Goal: Transaction & Acquisition: Purchase product/service

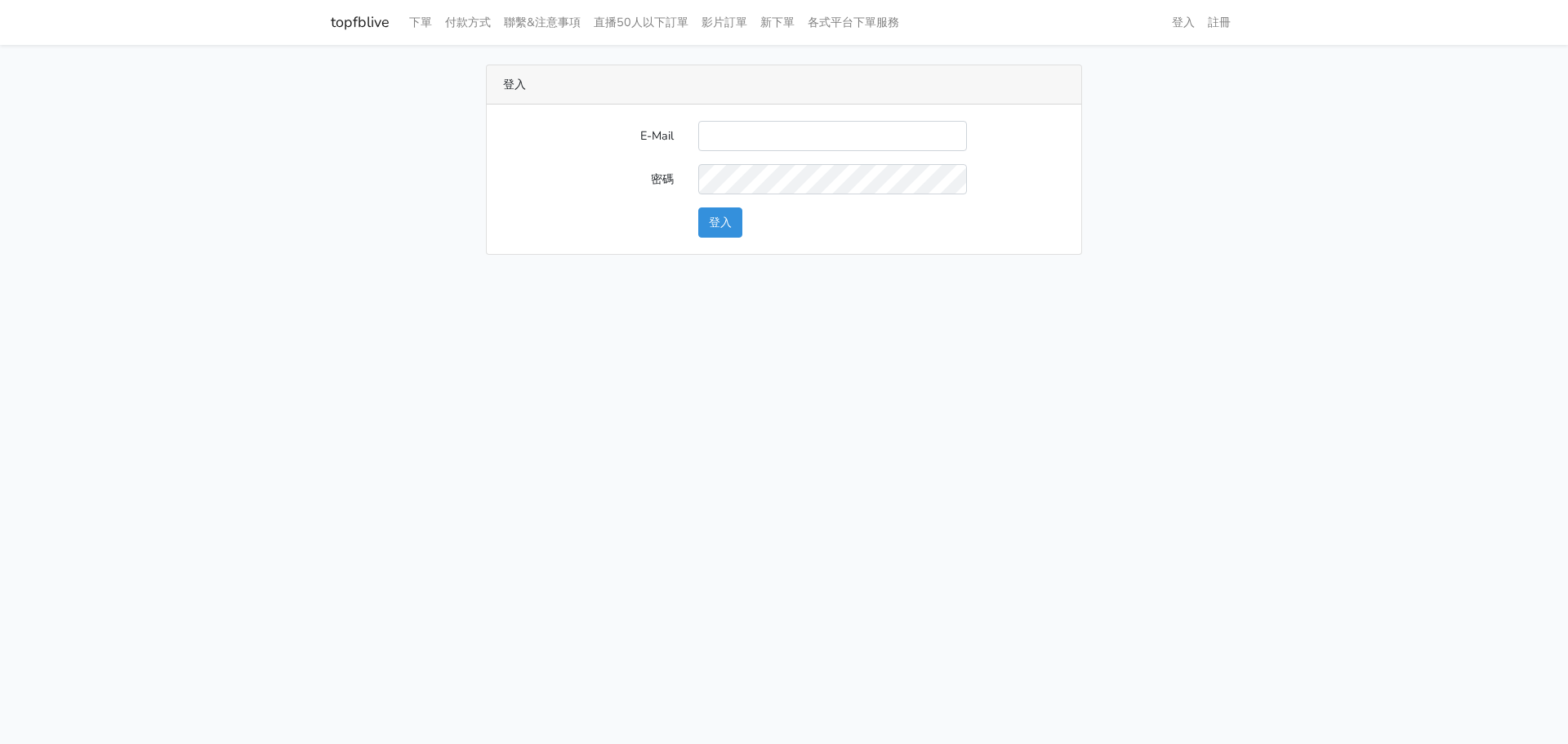
drag, startPoint x: 748, startPoint y: 155, endPoint x: 761, endPoint y: 150, distance: 13.9
click at [752, 153] on form "E-Mail 密碼 登入" at bounding box center [784, 178] width 562 height 116
click at [763, 147] on input "E-Mail" at bounding box center [833, 135] width 269 height 30
drag, startPoint x: 749, startPoint y: 215, endPoint x: 737, endPoint y: 230, distance: 19.2
click at [740, 227] on div "登入" at bounding box center [881, 222] width 392 height 30
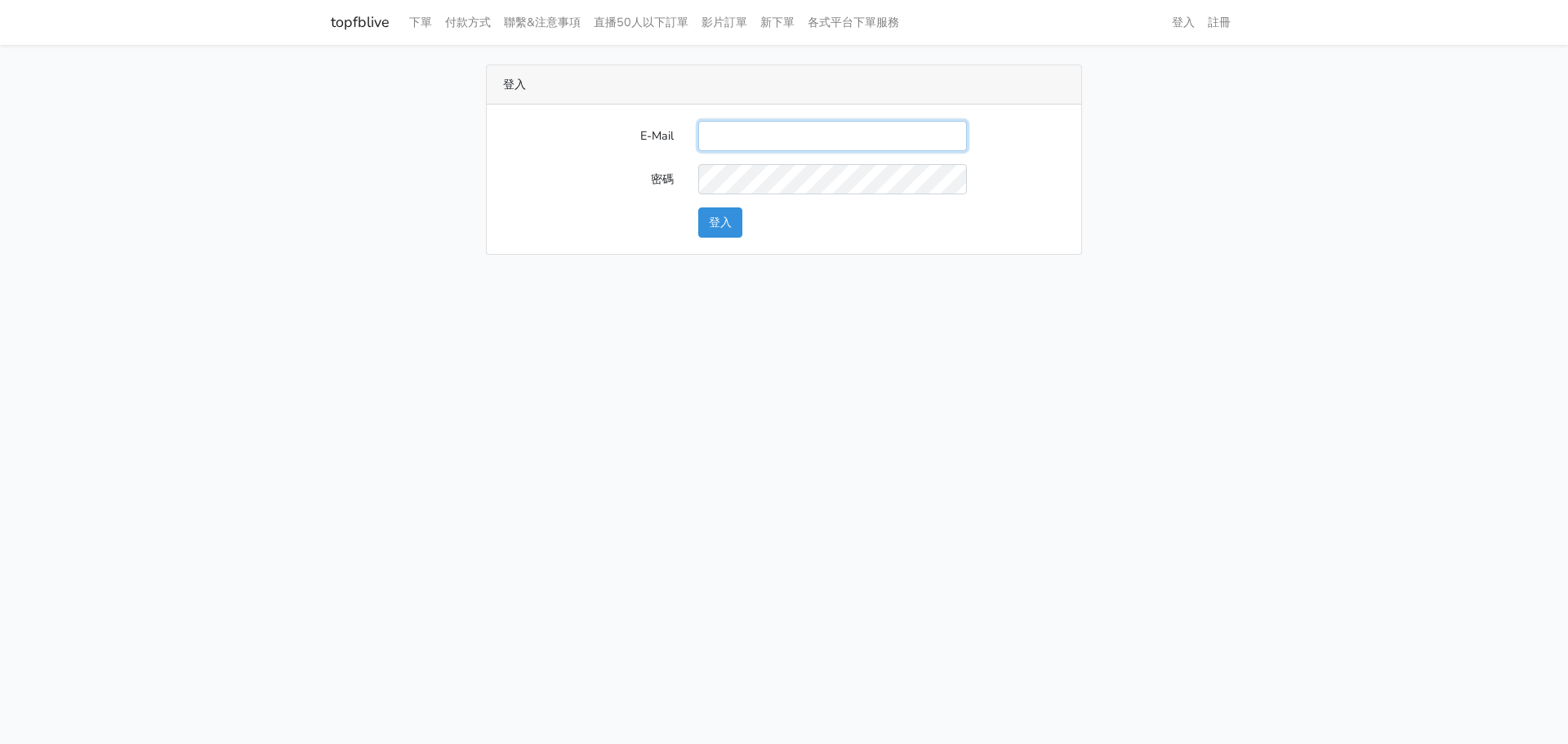
click at [753, 132] on input "E-Mail" at bounding box center [833, 135] width 269 height 30
type input "[DOMAIN_NAME][EMAIL_ADDRESS][DOMAIN_NAME]"
click at [733, 221] on button "登入" at bounding box center [720, 222] width 44 height 30
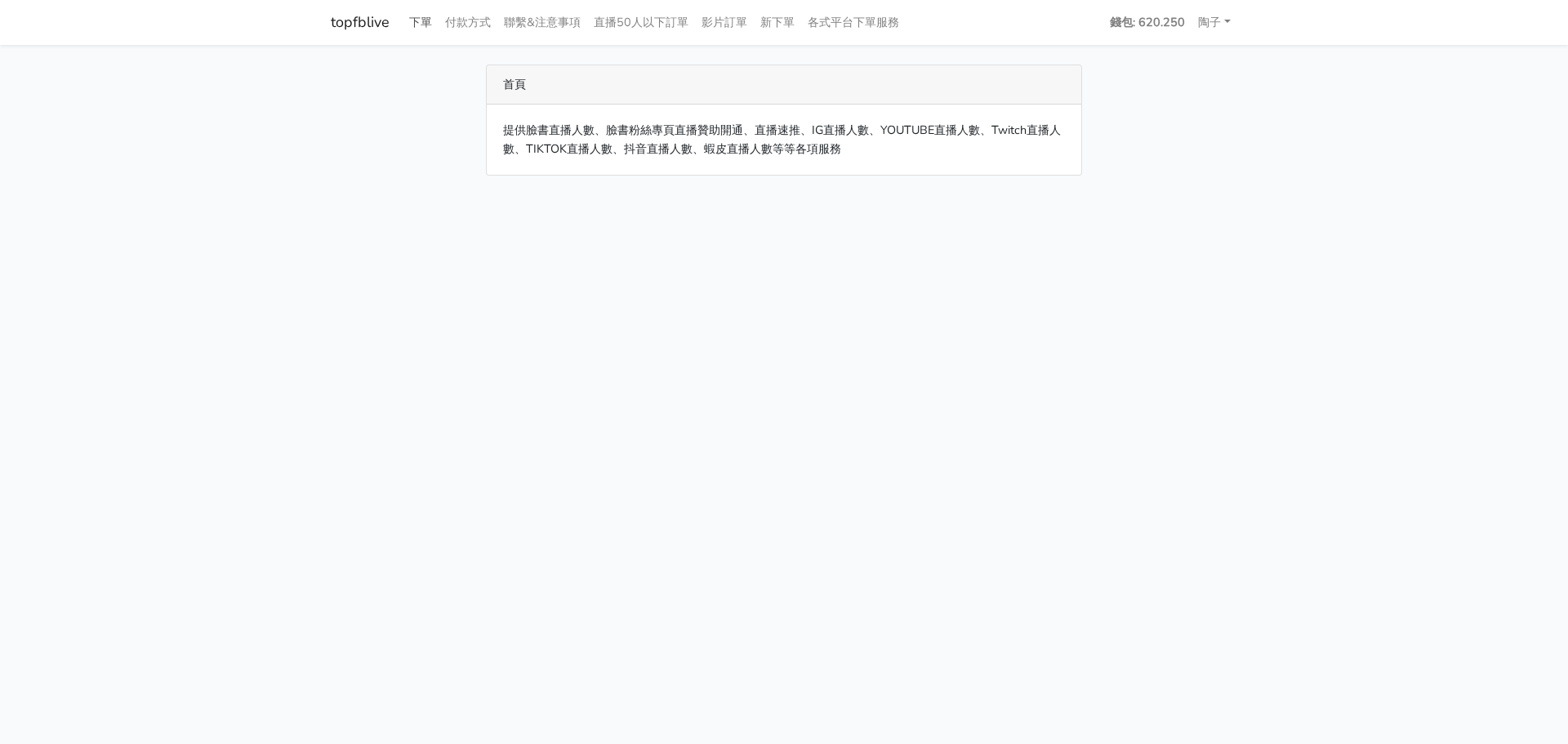
drag, startPoint x: 392, startPoint y: 33, endPoint x: 402, endPoint y: 31, distance: 10.2
click at [398, 31] on div "topfblive 下單 付款方式 聯繫&注意事項 直播50人以下訂單 影片訂單 新下單 各式平台下單服務" at bounding box center [784, 22] width 931 height 32
click at [425, 25] on link "下單" at bounding box center [421, 22] width 36 height 32
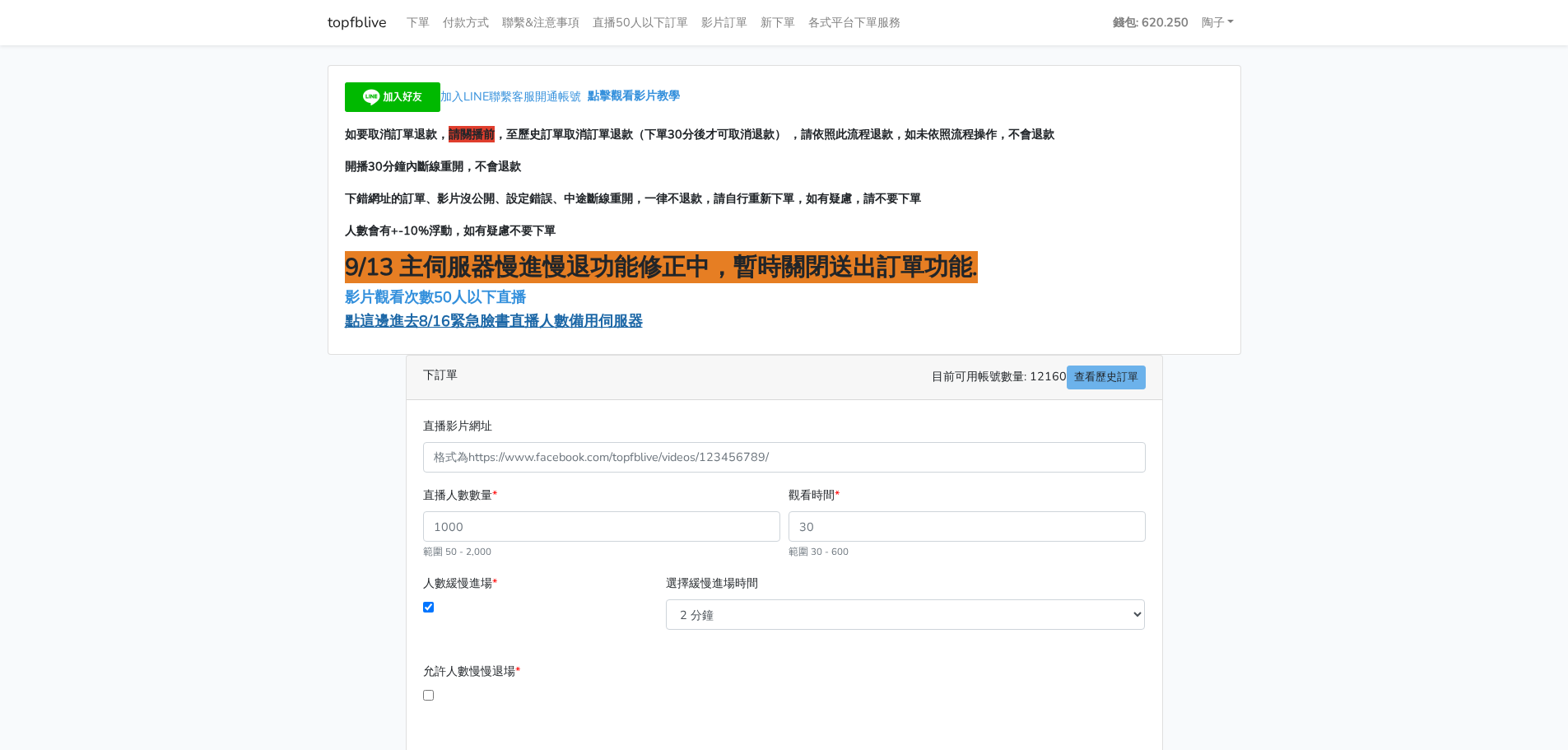
click at [484, 324] on span "點這邊進去8/16緊急臉書直播人數備用伺服器" at bounding box center [494, 321] width 298 height 20
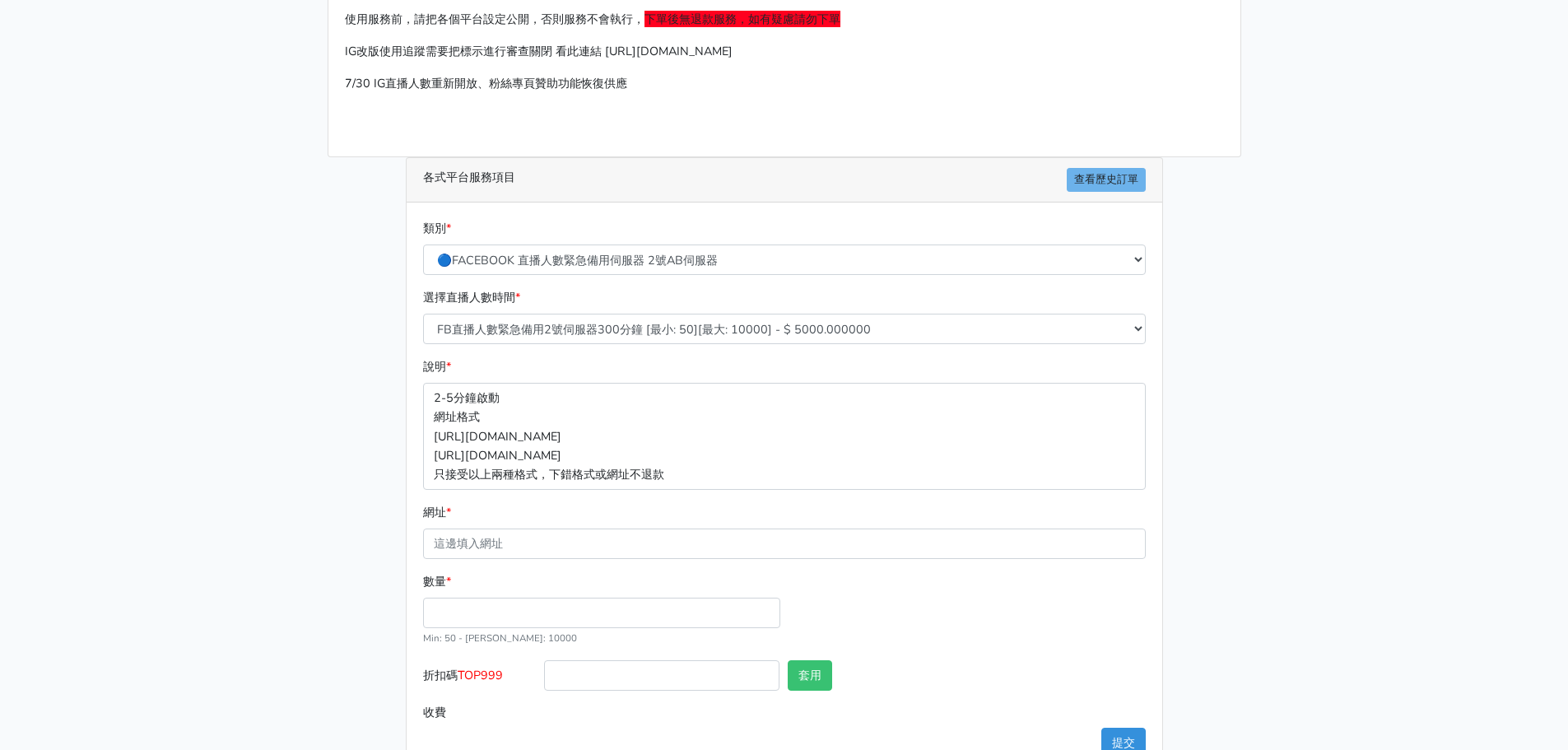
scroll to position [164, 0]
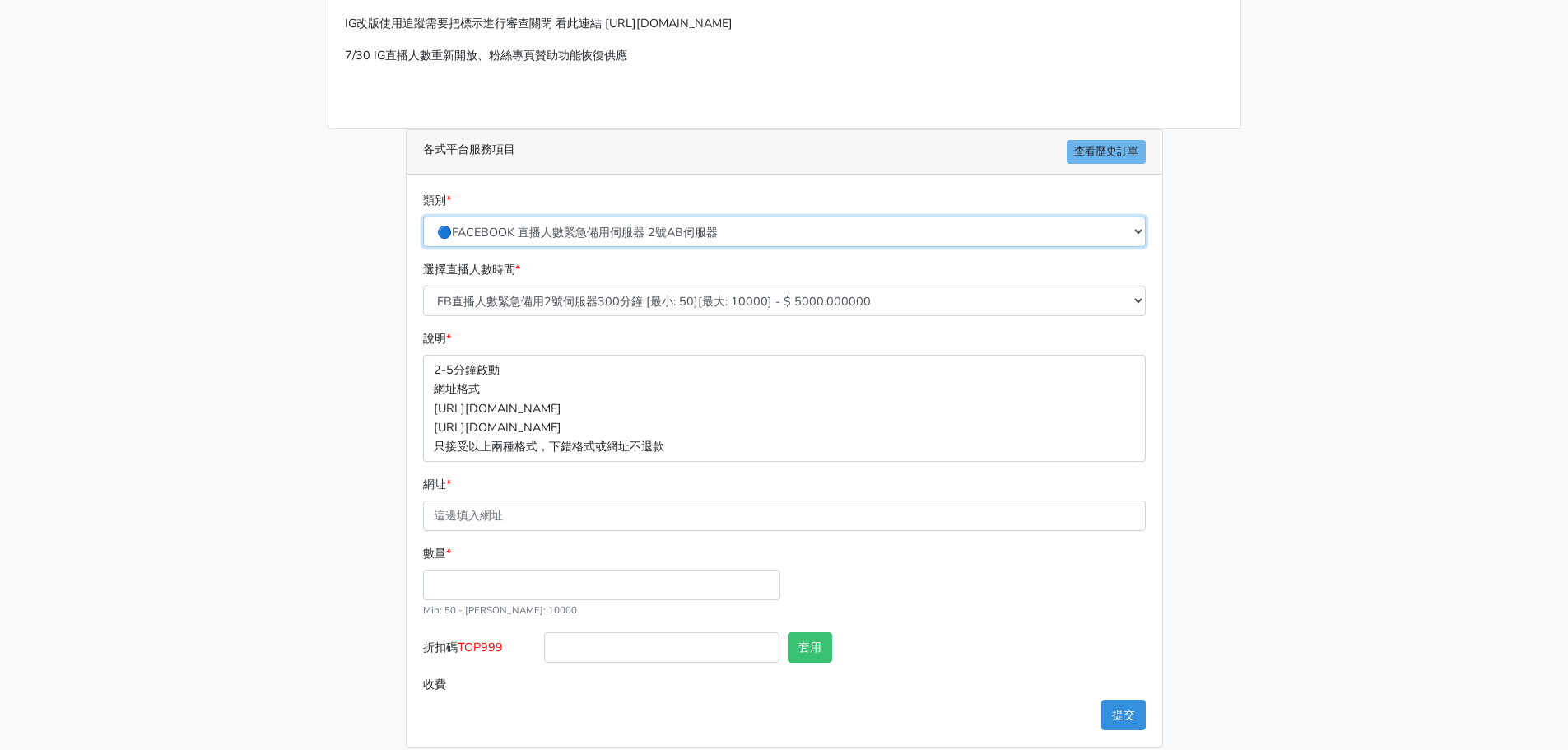
click at [722, 241] on select "🔵FACEBOOK 直播人數緊急備用伺服器 2號AB伺服器 🔵FACEBOOK 網軍專用貼文留言 安全保密 🔵9/30 FACEBOOK 直播人數緩慢進場緩慢…" at bounding box center [784, 231] width 722 height 30
drag, startPoint x: 392, startPoint y: 368, endPoint x: 713, endPoint y: 302, distance: 327.7
click at [395, 368] on div "請照說明的網址格式下單，這邊的服務都沒退款項目，下單就無法退款 此服務無保固，如愛心、讚、追蹤、觀看次數等等，如有掉落，不會補充 使用服務前，請把各個平台設定…" at bounding box center [785, 323] width 939 height 846
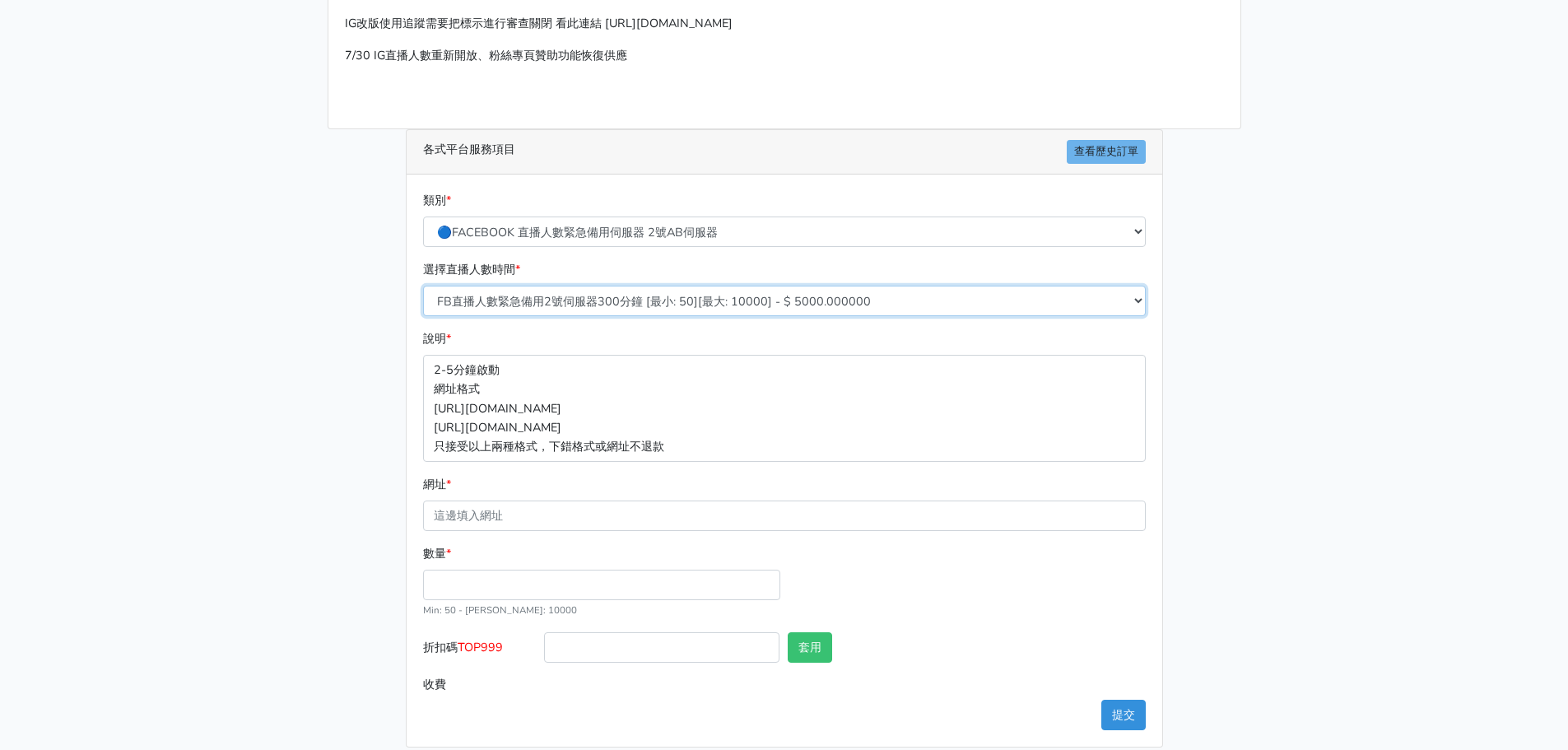
click at [732, 295] on select "FB直播人數緊急備用2號伺服器300分鐘 [最小: 50][最大: 10000] - $ 5000.000000 FB直播人數緊急備用2號伺服器60分鐘 [最…" at bounding box center [784, 301] width 722 height 30
select select "575"
click at [423, 286] on select "FB直播人數緊急備用2號伺服器300分鐘 [最小: 50][最大: 10000] - $ 5000.000000 FB直播人數緊急備用2號伺服器60分鐘 [最…" at bounding box center [784, 301] width 722 height 30
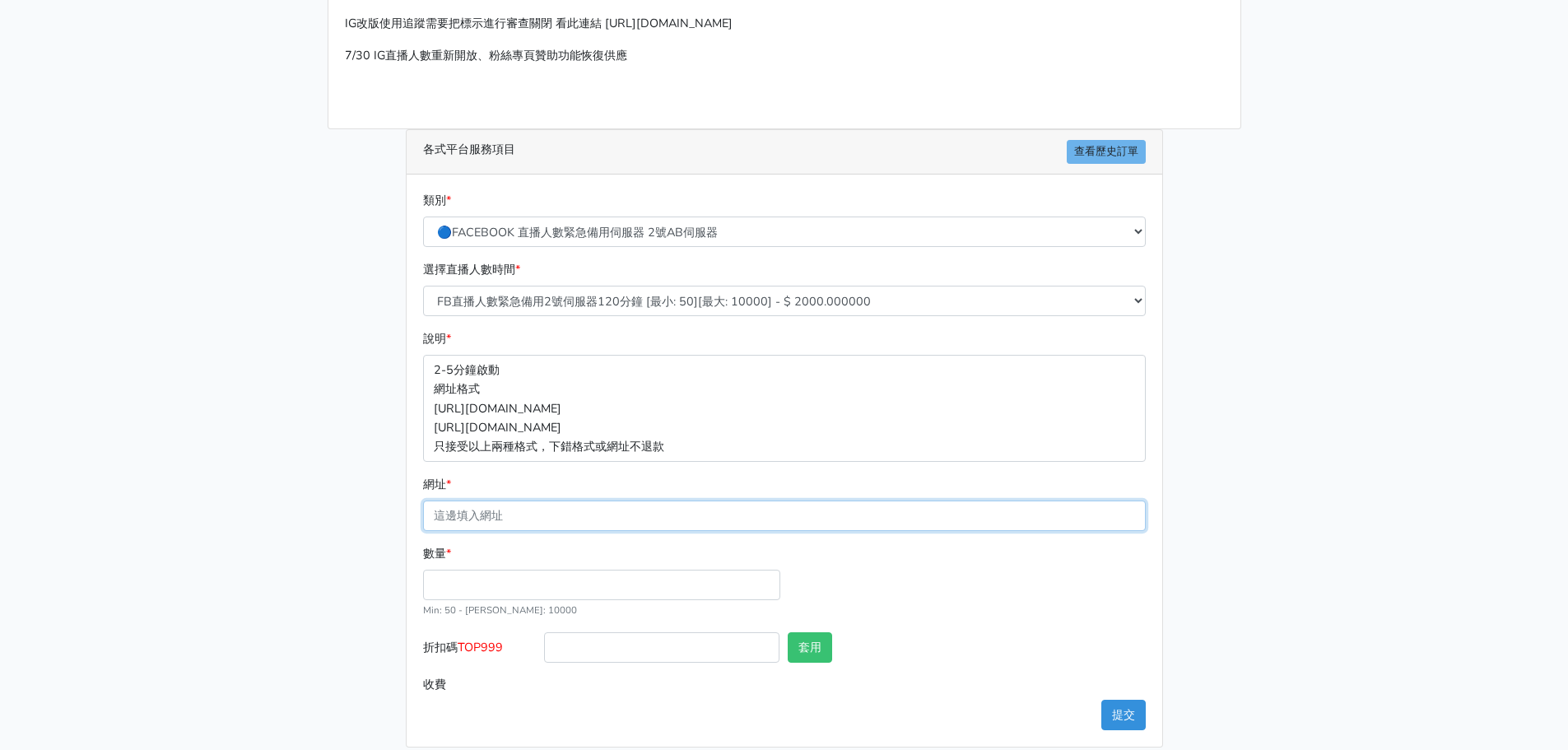
click at [538, 521] on input "網址 *" at bounding box center [784, 515] width 722 height 30
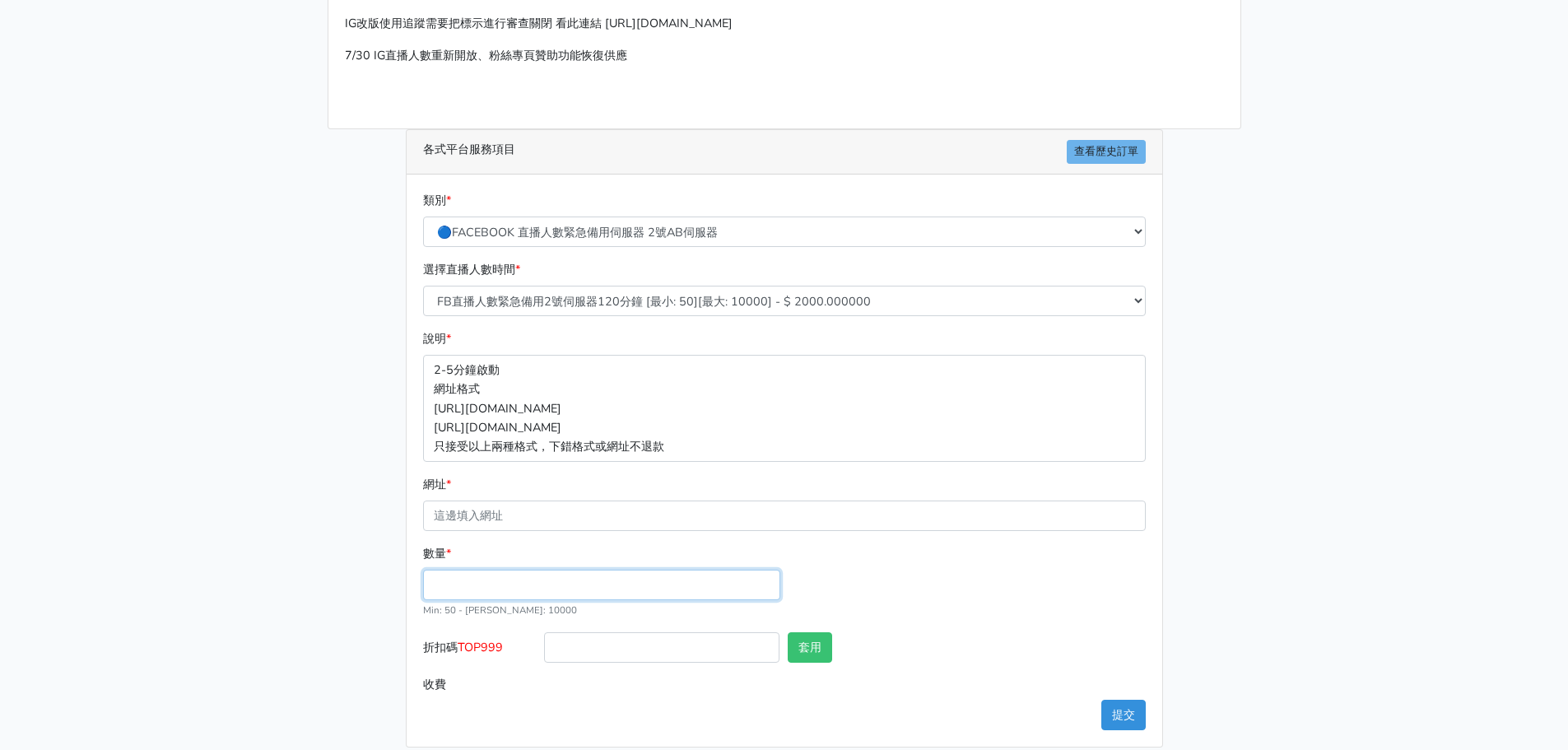
click at [548, 587] on input "數量 *" at bounding box center [601, 584] width 357 height 30
type input "100"
type input "200.000"
drag, startPoint x: 516, startPoint y: 647, endPoint x: 462, endPoint y: 652, distance: 54.2
click at [462, 652] on label "折扣碼 TOP999" at bounding box center [480, 650] width 122 height 37
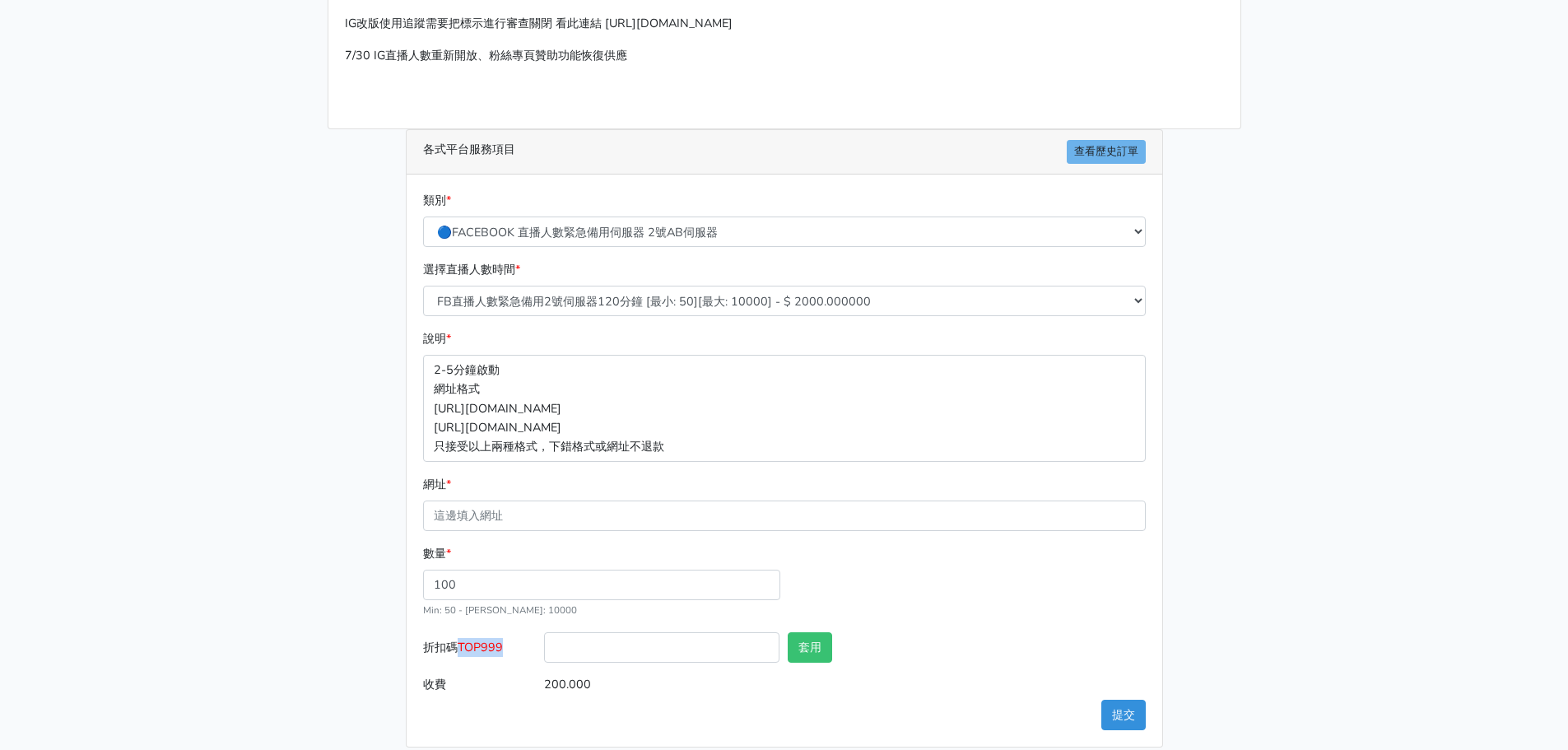
copy span "TOP999"
click at [572, 661] on input "折扣碼 TOP999" at bounding box center [661, 647] width 236 height 30
paste input "TOP999"
type input "TOP999"
click at [824, 647] on button "套用" at bounding box center [809, 647] width 44 height 30
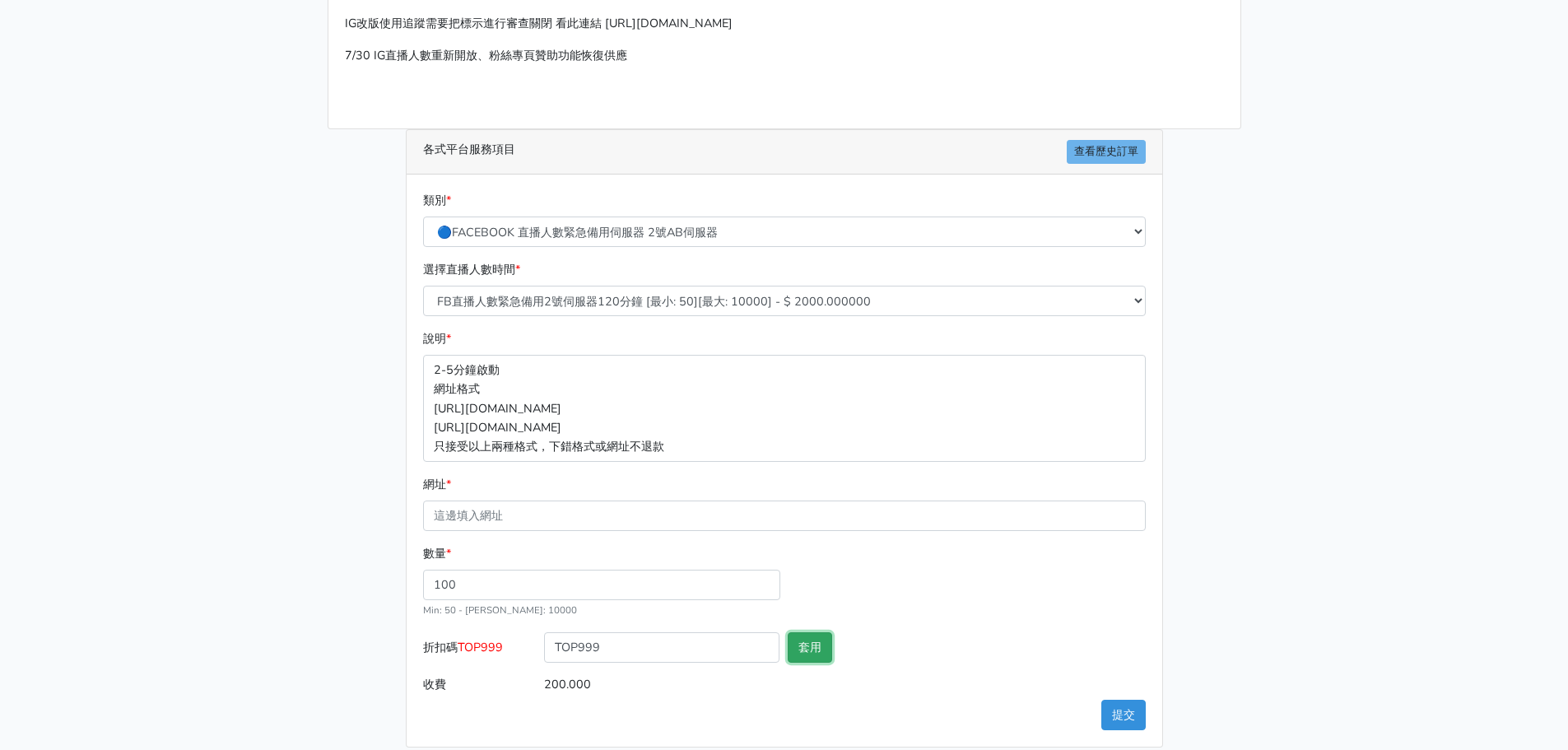
type input "套用失敗"
drag, startPoint x: 743, startPoint y: 651, endPoint x: 312, endPoint y: 660, distance: 431.1
click at [312, 660] on main "請照說明的網址格式下單，這邊的服務都沒退款項目，下單就無法退款 此服務無保固，如愛心、讚、追蹤、觀看次數等等，如有掉落，不會補充 使用服務前，請把各個平台設定…" at bounding box center [784, 324] width 1568 height 886
type input "\"
click at [351, 594] on div "請照說明的網址格式下單，這邊的服務都沒退款項目，下單就無法退款 此服務無保固，如愛心、讚、追蹤、觀看次數等等，如有掉落，不會補充 使用服務前，請把各個平台設定…" at bounding box center [785, 323] width 939 height 846
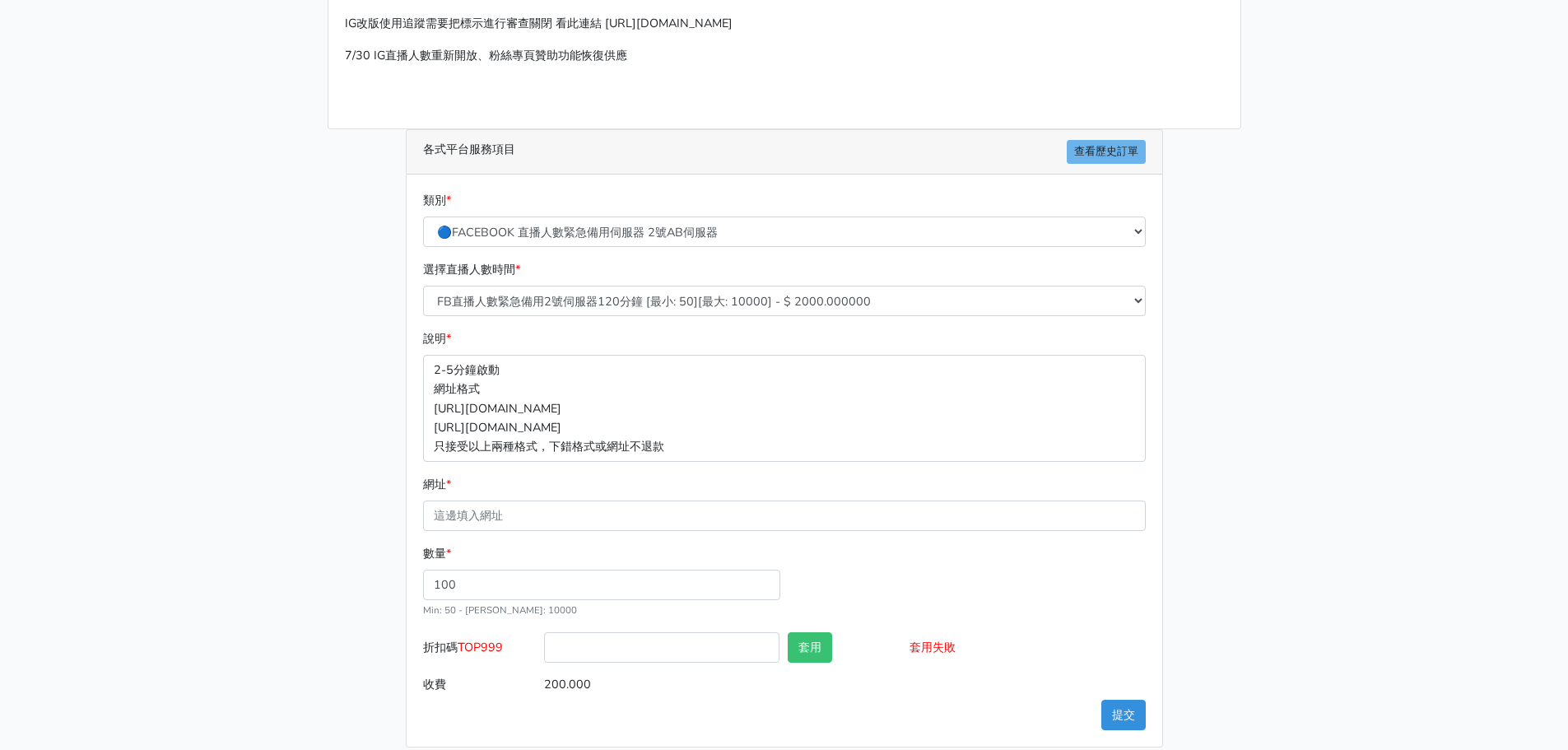
click at [615, 680] on input "200.000" at bounding box center [844, 684] width 601 height 30
click at [860, 627] on div "數量 * 100 Min: 50 - Max: 10000" at bounding box center [784, 587] width 731 height 88
click at [899, 607] on div "數量 * 100 Min: 50 - Max: 10000" at bounding box center [784, 587] width 731 height 88
click at [1371, 394] on main "請照說明的網址格式下單，這邊的服務都沒退款項目，下單就無法退款 此服務無保固，如愛心、讚、追蹤、觀看次數等等，如有掉落，不會補充 使用服務前，請把各個平台設定…" at bounding box center [784, 324] width 1568 height 886
click at [1398, 549] on main "請照說明的網址格式下單，這邊的服務都沒退款項目，下單就無法退款 此服務無保固，如愛心、讚、追蹤、觀看次數等等，如有掉落，不會補充 使用服務前，請把各個平台設定…" at bounding box center [784, 324] width 1568 height 886
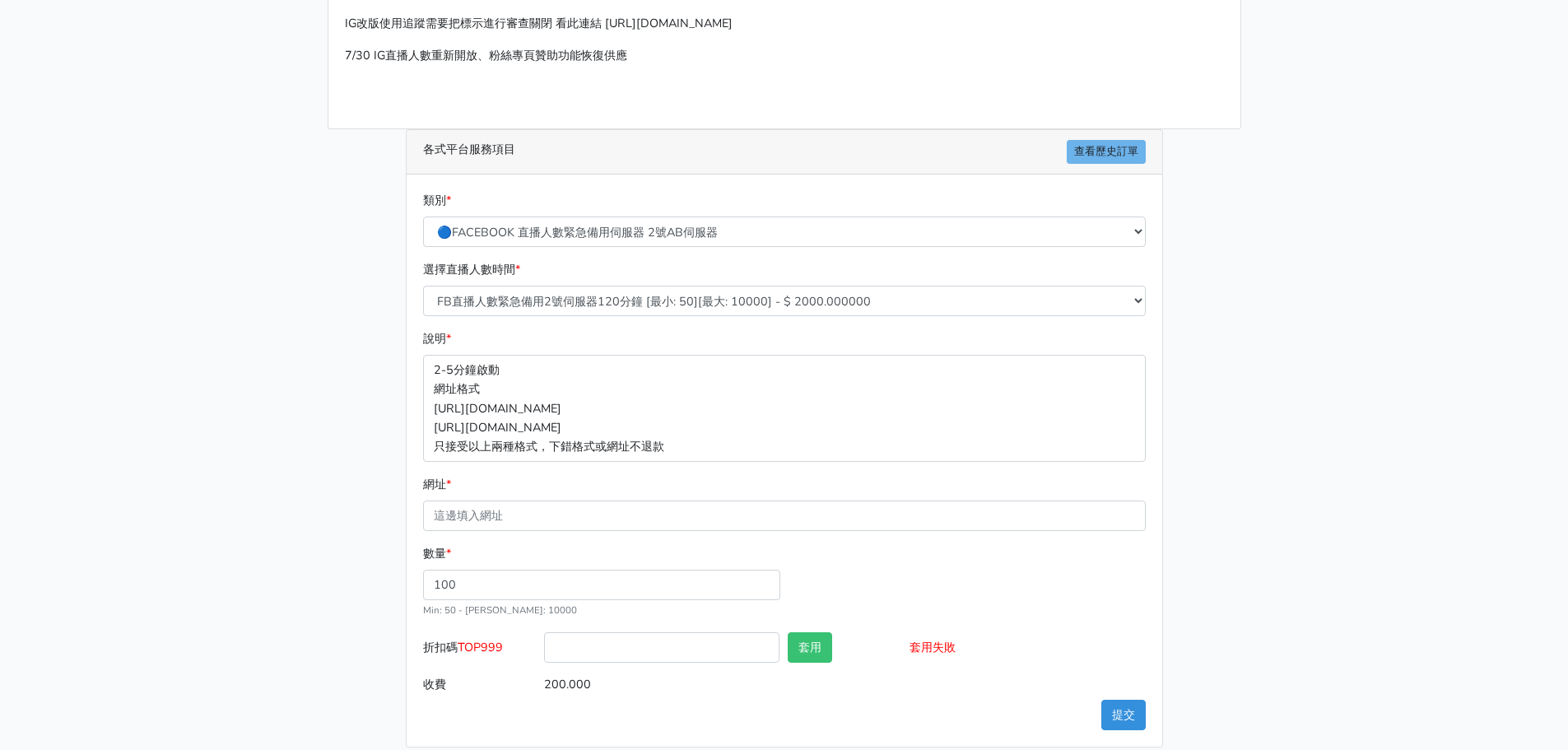
click at [1345, 365] on main "請照說明的網址格式下單，這邊的服務都沒退款項目，下單就無法退款 此服務無保固，如愛心、讚、追蹤、觀看次數等等，如有掉落，不會補充 使用服務前，請把各個平台設定…" at bounding box center [784, 324] width 1568 height 886
